Goal: Navigation & Orientation: Find specific page/section

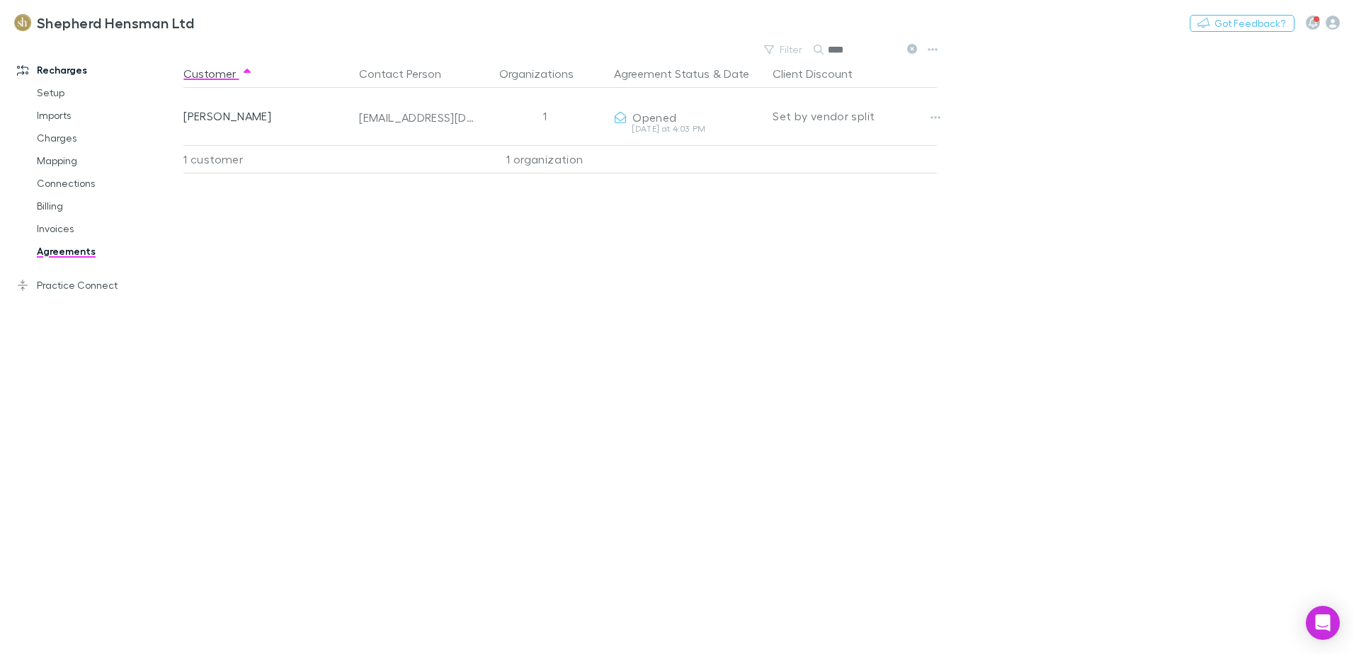
click at [79, 253] on link "Agreements" at bounding box center [107, 251] width 169 height 23
click at [60, 98] on link "Setup" at bounding box center [107, 92] width 169 height 23
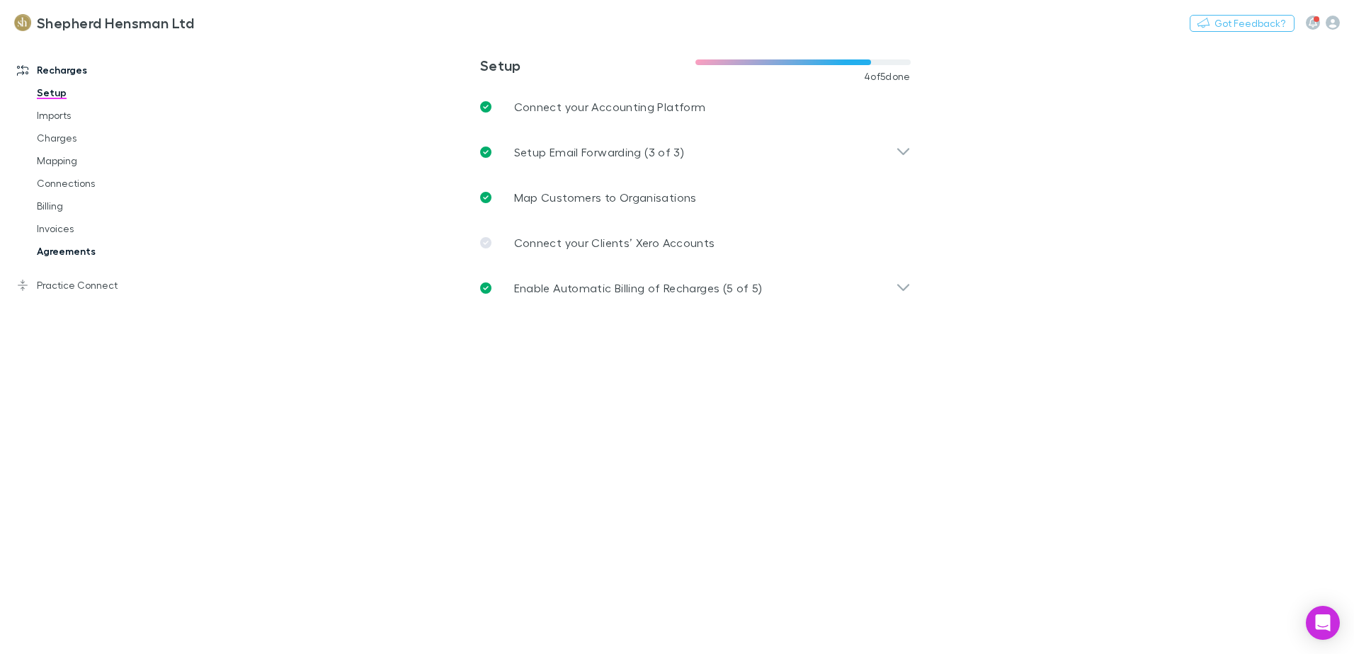
click at [84, 247] on link "Agreements" at bounding box center [107, 251] width 169 height 23
